Goal: Use online tool/utility: Utilize a website feature to perform a specific function

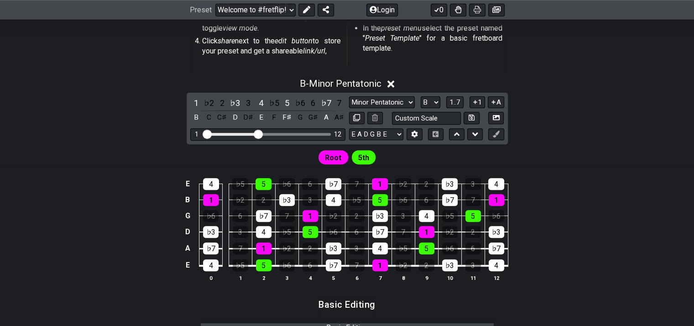
scroll to position [365, 0]
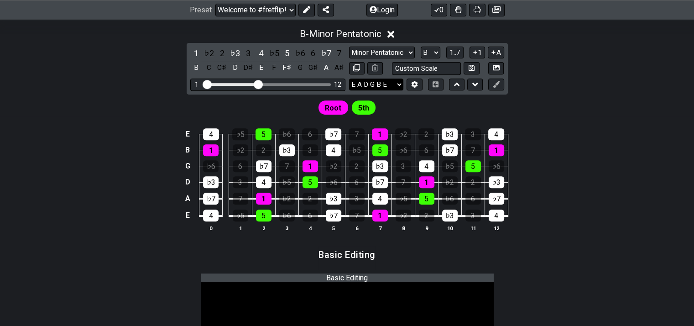
click at [397, 83] on select "E A D G B E F♯ B E A D G B E E A D G B E B E A D F♯ B A D G C E A D A D G B E E…" at bounding box center [376, 84] width 54 height 12
click at [597, 96] on div "Root 5th" at bounding box center [347, 105] width 694 height 22
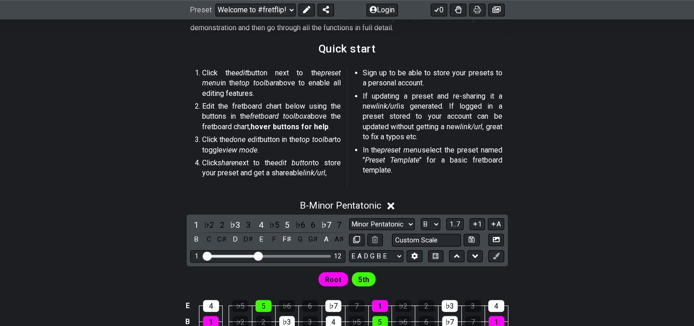
scroll to position [274, 0]
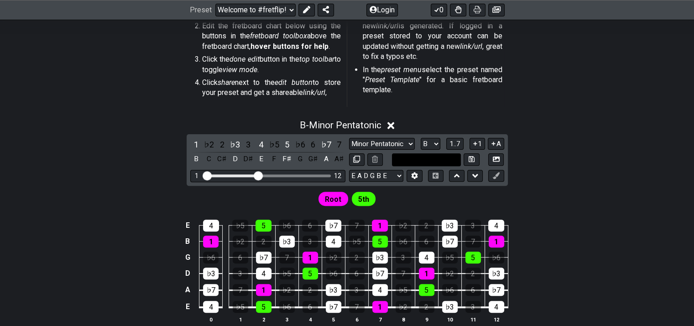
click at [431, 156] on input "text" at bounding box center [426, 159] width 69 height 12
type input "Custom Scale"
click at [552, 153] on div "B - Minor Pentatonic 1 ♭2 2 ♭3 3 4 ♭5 5 ♭6 6 ♭7 7 B C C♯ D D♯ E F F♯ G G♯ A A♯ …" at bounding box center [347, 225] width 694 height 222
click at [385, 173] on select "E A D G B E F♯ B E A D G B E E A D G B E B E A D F♯ B A D G C E A D A D G B E E…" at bounding box center [376, 176] width 54 height 12
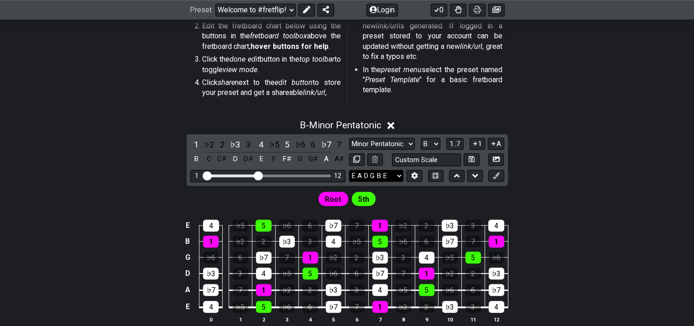
drag, startPoint x: 385, startPoint y: 173, endPoint x: 394, endPoint y: 171, distance: 9.3
click at [385, 173] on select "E A D G B E F♯ B E A D G B E E A D G B E B E A D F♯ B A D G C E A D A D G B E E…" at bounding box center [376, 176] width 54 height 12
click at [412, 175] on icon at bounding box center [414, 175] width 6 height 7
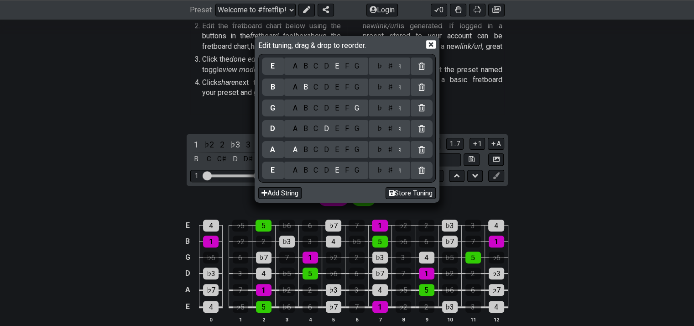
click at [274, 172] on div "E" at bounding box center [272, 170] width 4 height 10
click at [325, 170] on div "D" at bounding box center [326, 170] width 11 height 10
click at [336, 130] on div "E" at bounding box center [337, 129] width 10 height 10
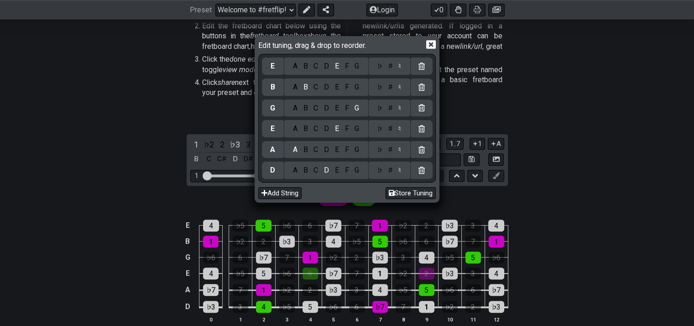
click at [295, 108] on div "A" at bounding box center [295, 108] width 10 height 10
click at [319, 107] on div "C" at bounding box center [316, 108] width 10 height 10
drag, startPoint x: 316, startPoint y: 90, endPoint x: 349, endPoint y: 86, distance: 33.2
click at [318, 89] on div "C" at bounding box center [316, 87] width 10 height 10
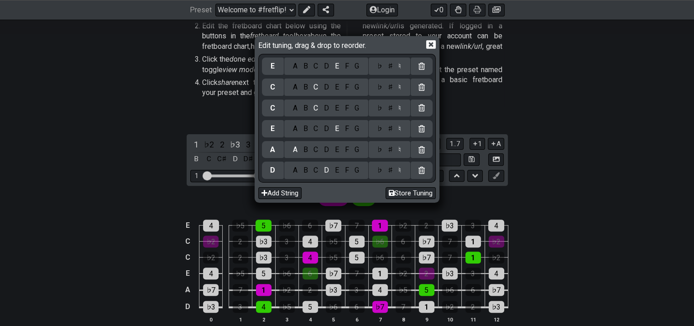
click at [389, 88] on div "♯" at bounding box center [389, 87] width 11 height 10
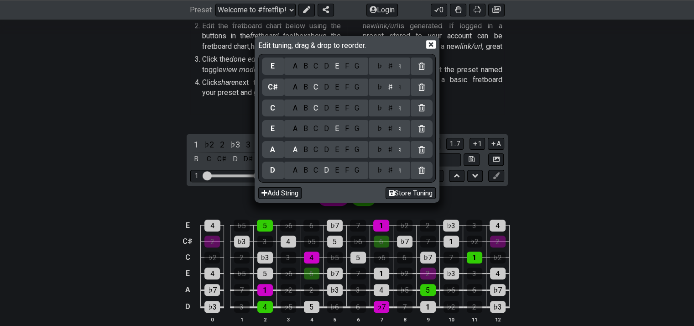
click at [295, 109] on div "A" at bounding box center [295, 108] width 10 height 10
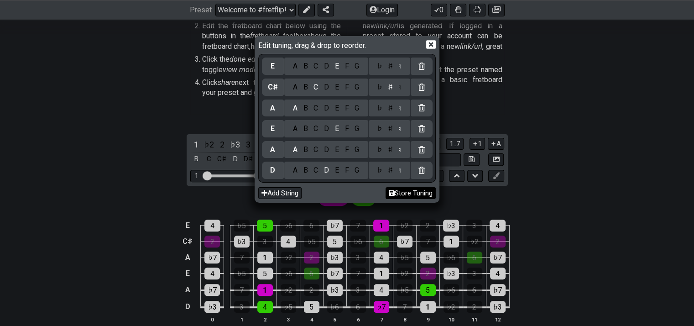
click at [409, 192] on button "Store Tuning" at bounding box center [410, 193] width 50 height 12
click at [421, 191] on button "Store Tuning" at bounding box center [410, 193] width 50 height 12
click at [434, 45] on icon at bounding box center [431, 44] width 10 height 9
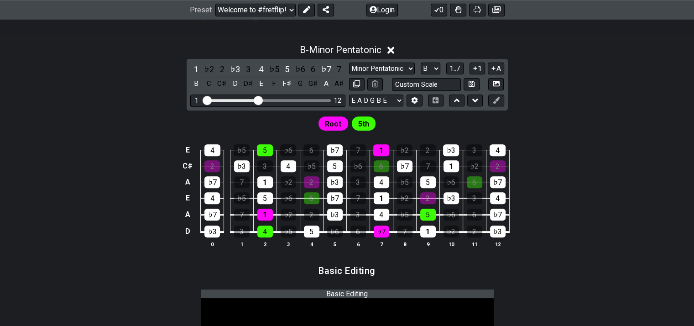
scroll to position [365, 0]
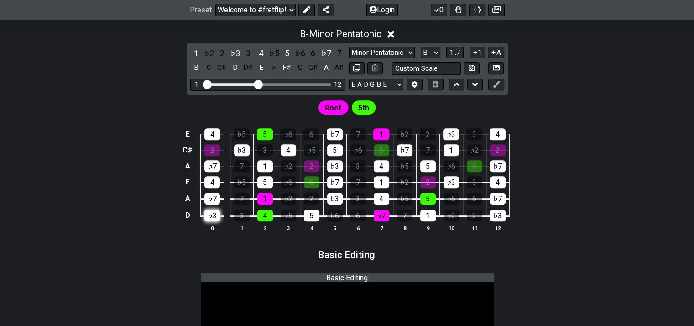
click at [212, 214] on div "♭3" at bounding box center [212, 215] width 16 height 12
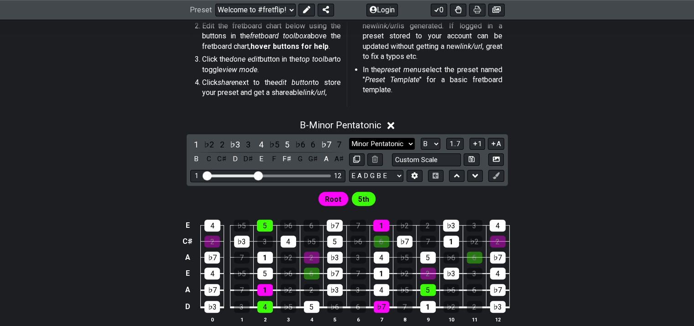
click at [403, 143] on select "Minor Pentatonic Root Minor Pentatonic Major Pentatonic Minor Blues Major Blues…" at bounding box center [382, 144] width 66 height 12
select select "Major Pentatonic"
click at [349, 138] on select "Minor Pentatonic Root Minor Pentatonic Major Pentatonic Minor Blues Major Blues…" at bounding box center [382, 144] width 66 height 12
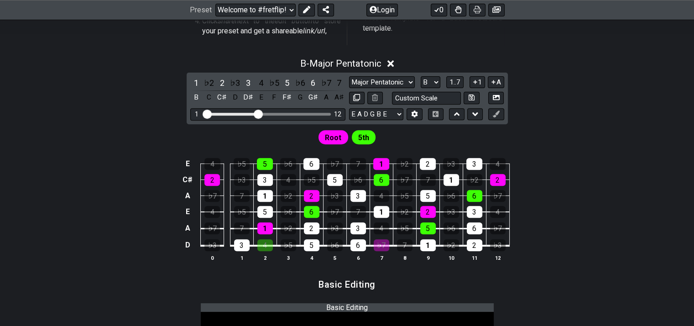
scroll to position [319, 0]
